Goal: Navigation & Orientation: Go to known website

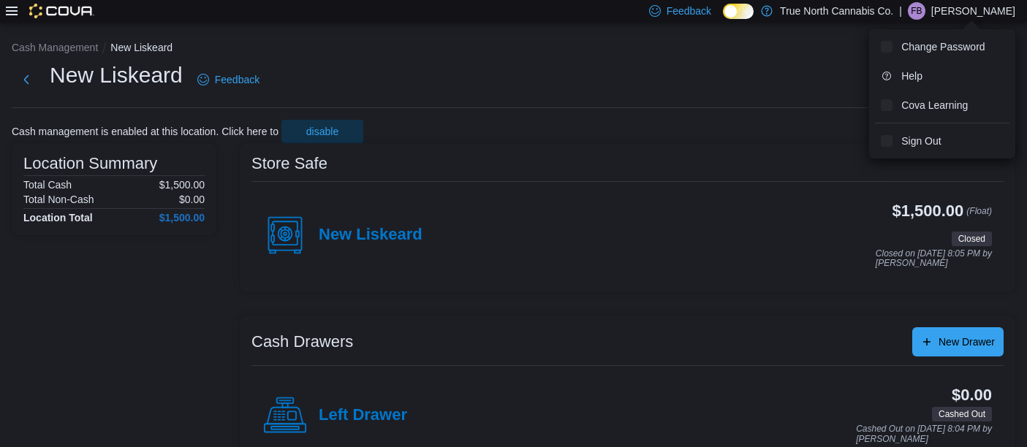
scroll to position [3, 0]
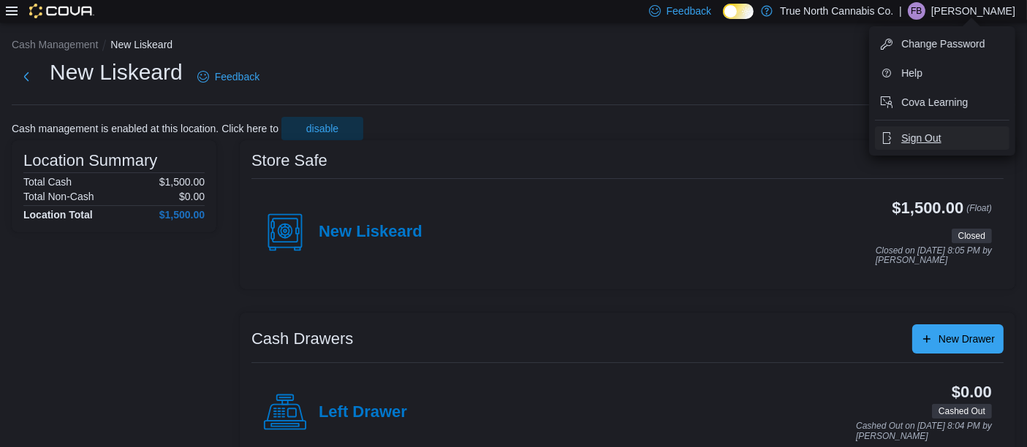
click at [921, 137] on span "Sign Out" at bounding box center [920, 138] width 39 height 15
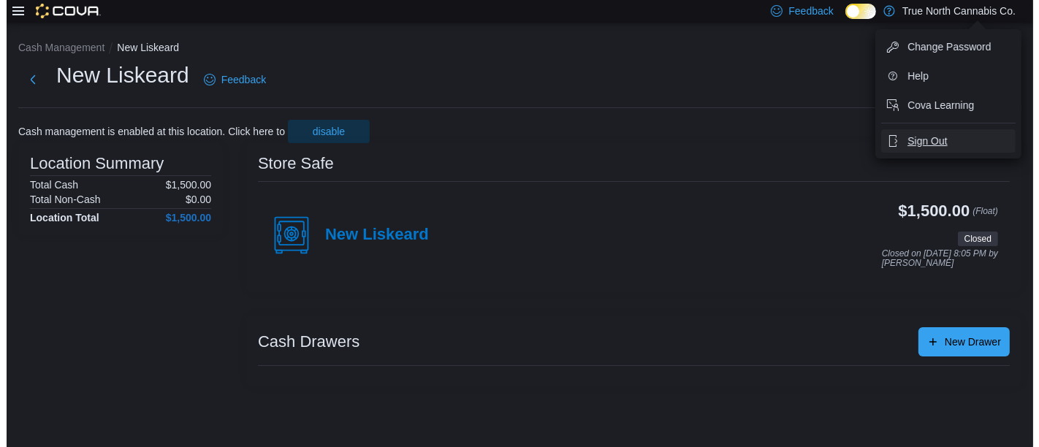
scroll to position [0, 0]
